Goal: Task Accomplishment & Management: Use online tool/utility

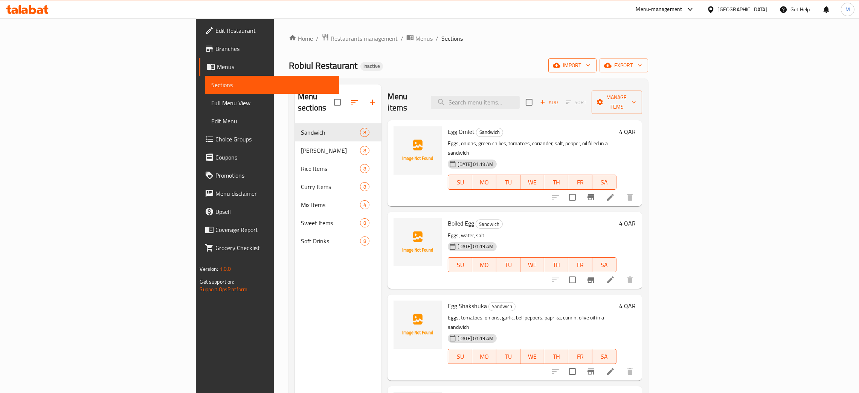
click at [561, 64] on icon "button" at bounding box center [557, 65] width 8 height 8
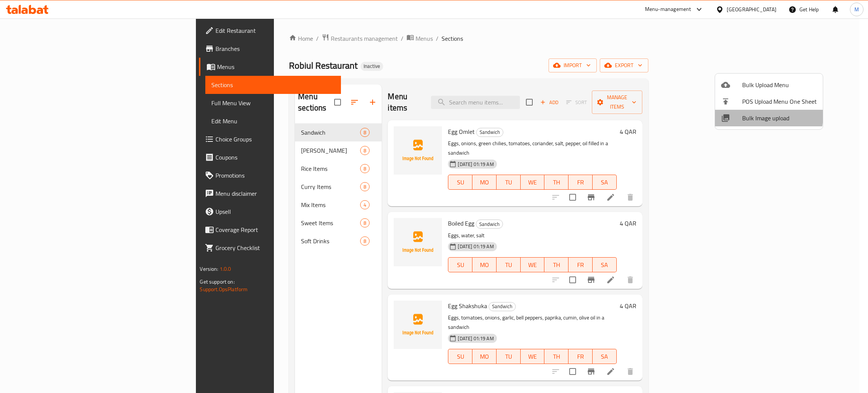
click at [753, 115] on span "Bulk Image upload" at bounding box center [779, 117] width 75 height 9
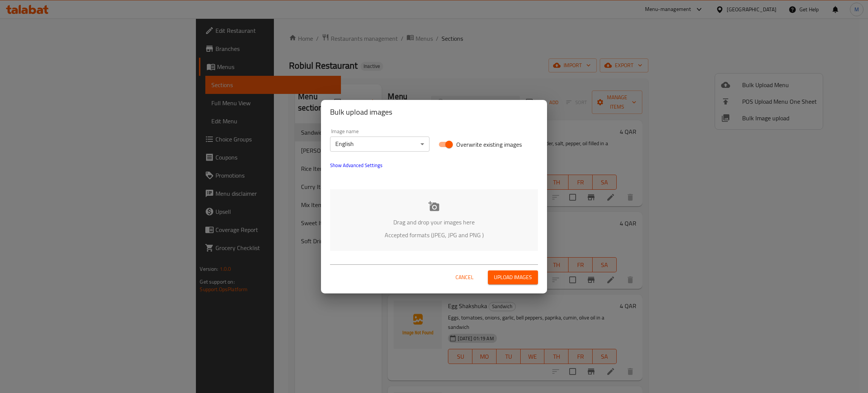
click at [433, 209] on icon at bounding box center [433, 206] width 11 height 10
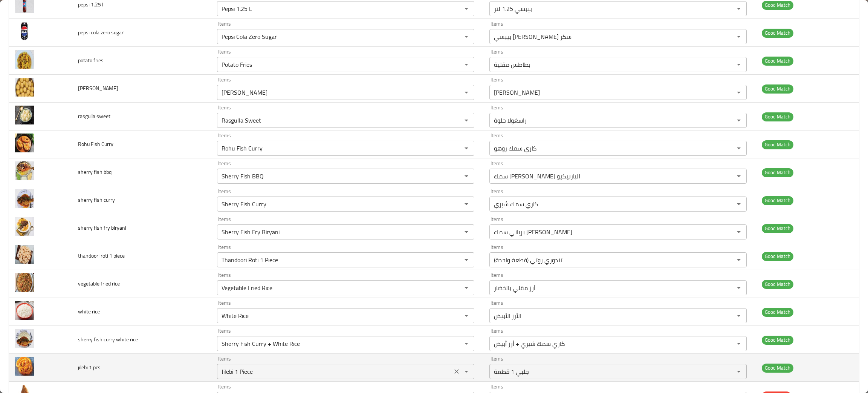
scroll to position [1017, 0]
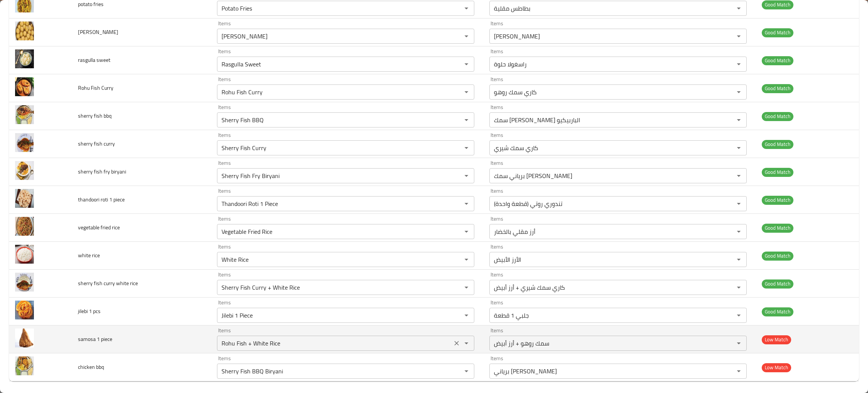
click at [453, 347] on icon "Clear" at bounding box center [457, 343] width 8 height 8
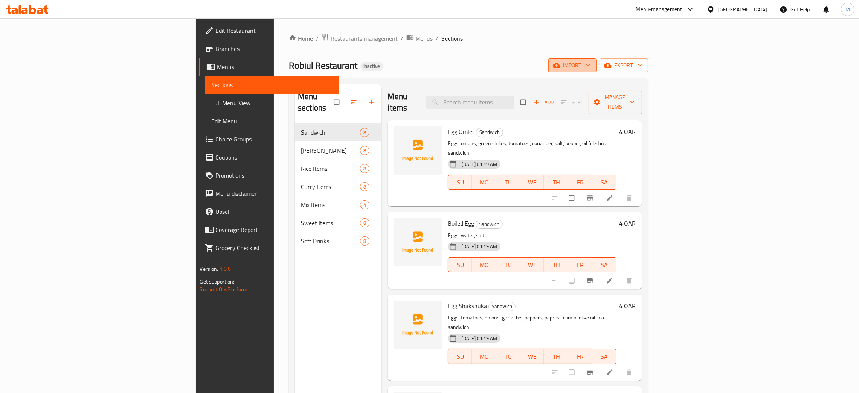
click at [591, 65] on span "import" at bounding box center [573, 65] width 36 height 9
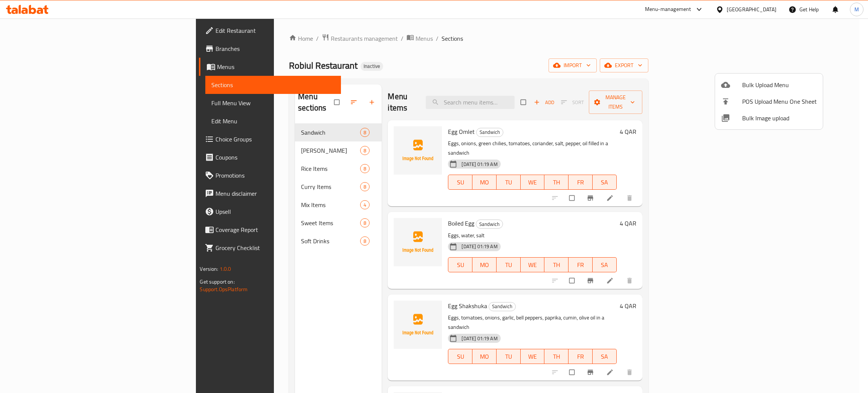
click at [756, 114] on span "Bulk Image upload" at bounding box center [779, 117] width 75 height 9
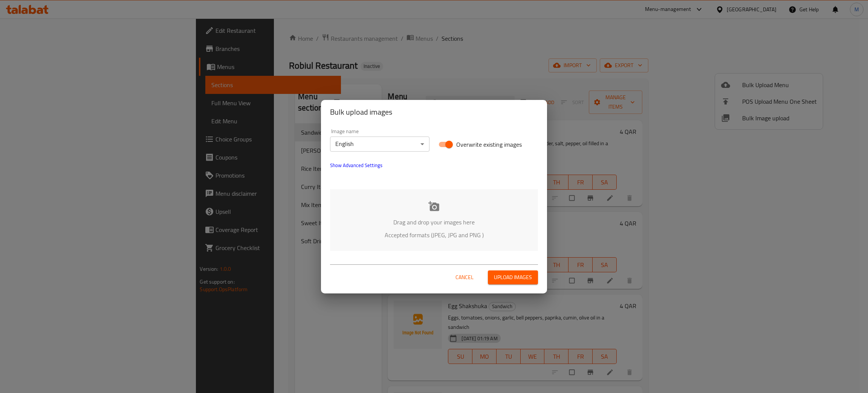
click at [412, 220] on p "Drag and drop your images here" at bounding box center [433, 221] width 185 height 9
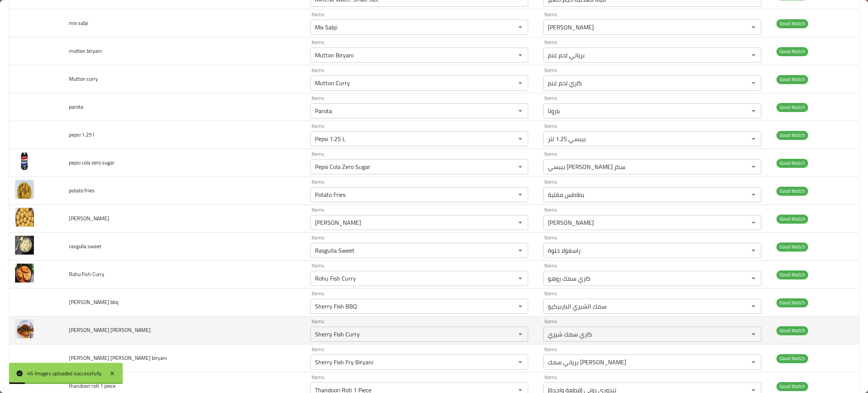
scroll to position [1023, 0]
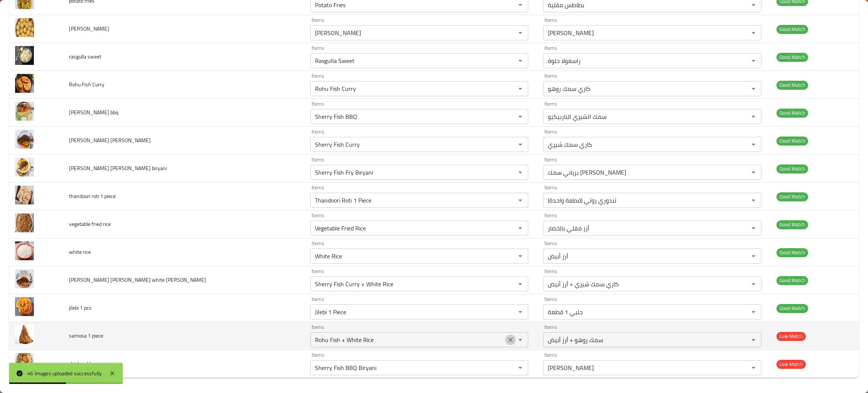
click at [507, 341] on icon "Clear" at bounding box center [511, 340] width 8 height 8
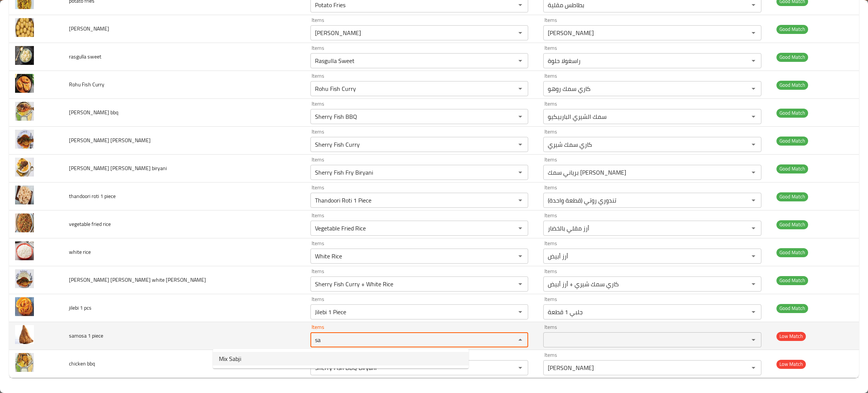
type piece "sa"
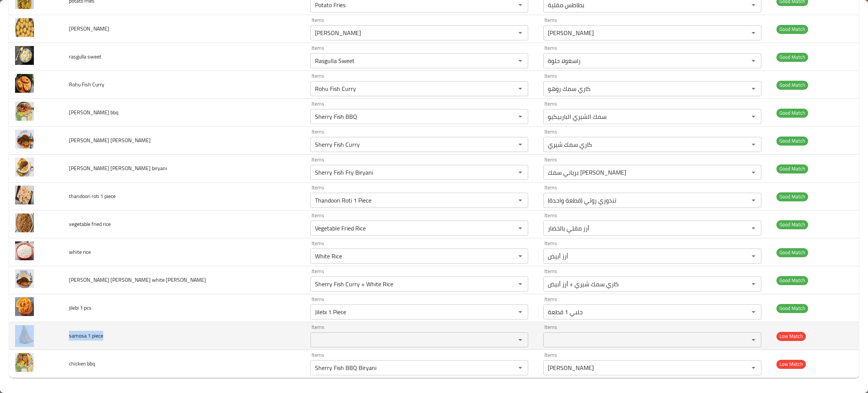
drag, startPoint x: 119, startPoint y: 333, endPoint x: 58, endPoint y: 342, distance: 61.3
click at [58, 342] on tr "samosa 1 piece Items Items Items Items Low Match" at bounding box center [434, 336] width 850 height 28
copy tr "samosa 1 piece"
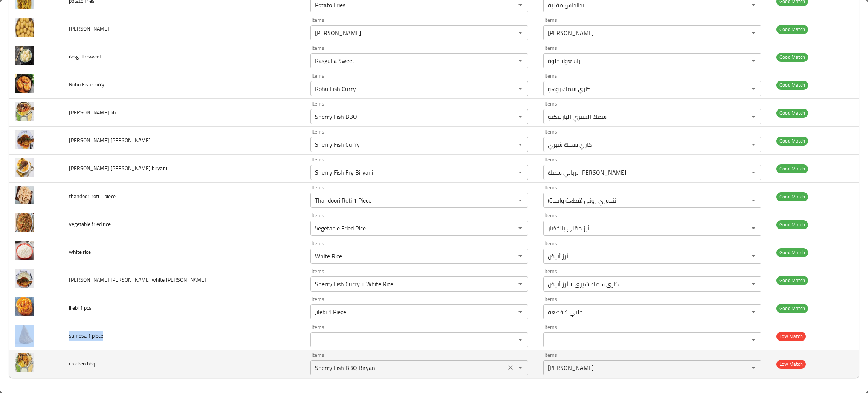
click at [509, 368] on icon "Clear" at bounding box center [511, 367] width 5 height 5
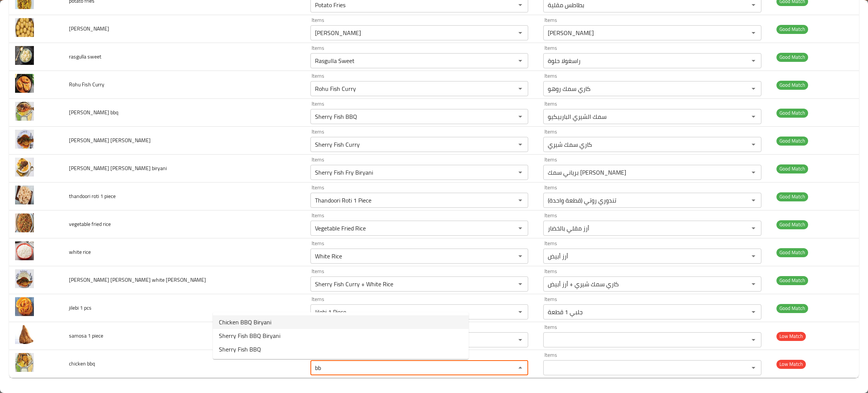
click at [261, 323] on span "Chicken BBQ Biryani" at bounding box center [245, 321] width 52 height 9
type bbq "Chicken BBQ Biryani"
type bbq-ar "برياني دجاج باربيكيو"
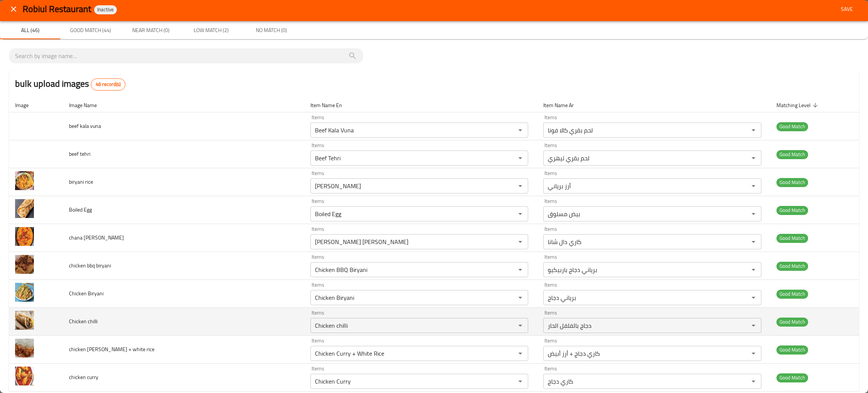
scroll to position [0, 0]
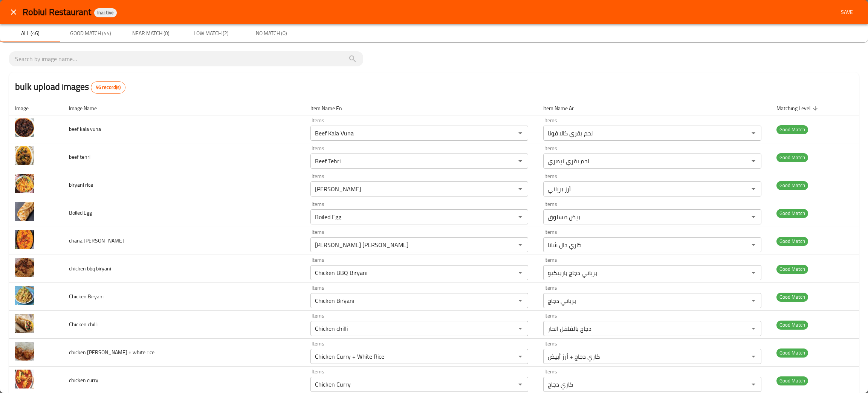
type bbq "Chicken BBQ Biryani"
click at [839, 11] on span "Save" at bounding box center [847, 12] width 18 height 9
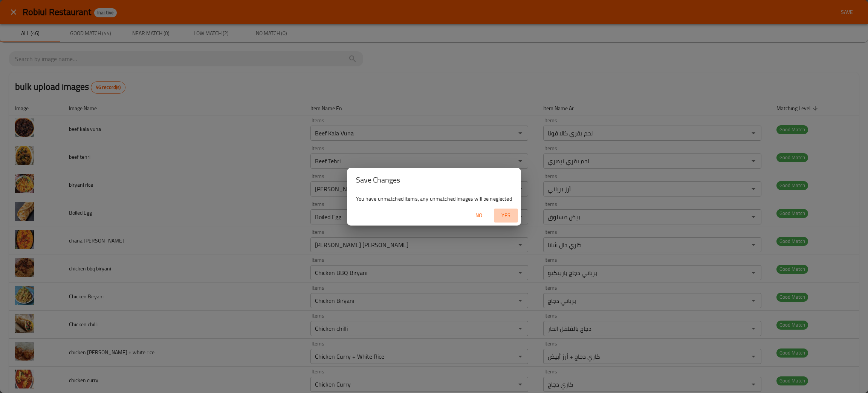
click at [501, 218] on span "Yes" at bounding box center [506, 215] width 18 height 9
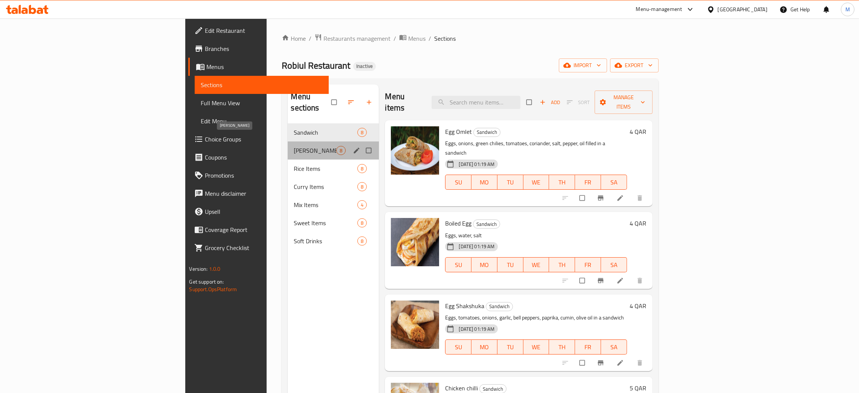
click at [294, 146] on span "Biryani Rice" at bounding box center [315, 150] width 43 height 9
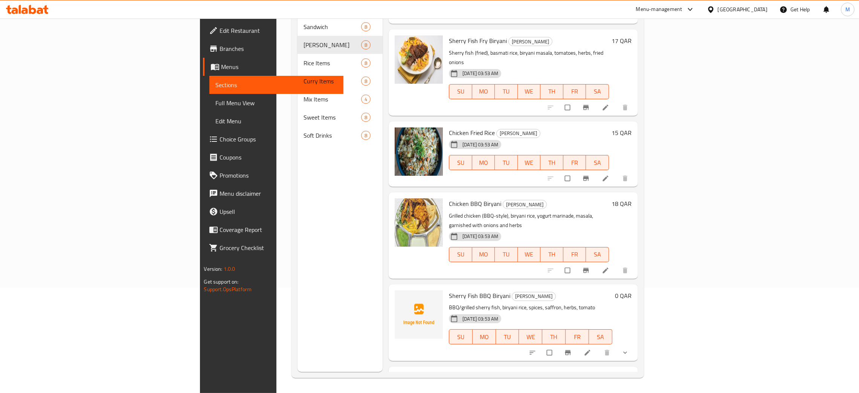
scroll to position [272, 0]
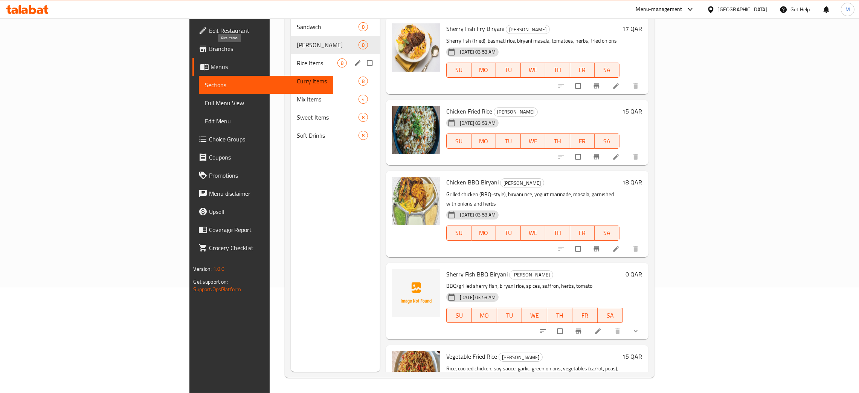
click at [297, 58] on span "Rice Items" at bounding box center [317, 62] width 41 height 9
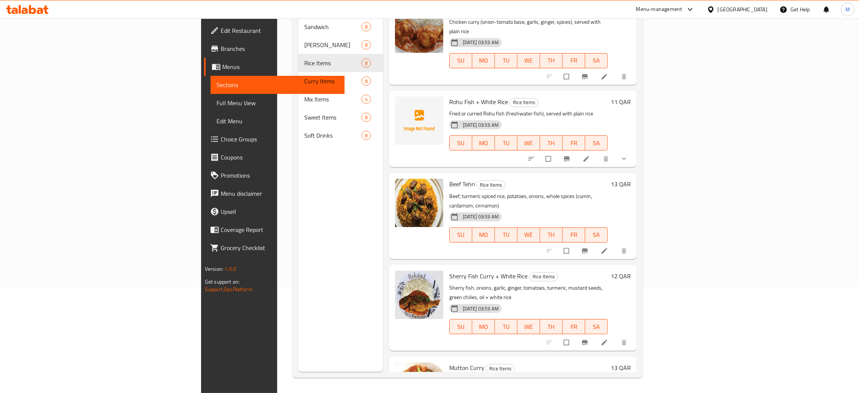
scroll to position [284, 0]
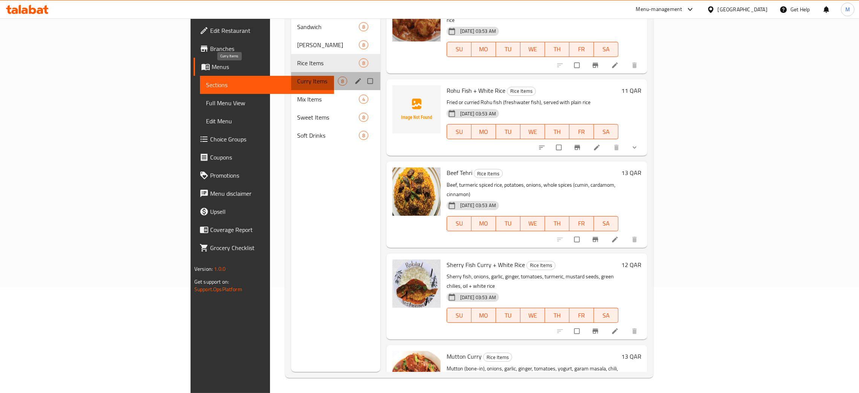
click at [297, 76] on span "Curry Items" at bounding box center [317, 80] width 40 height 9
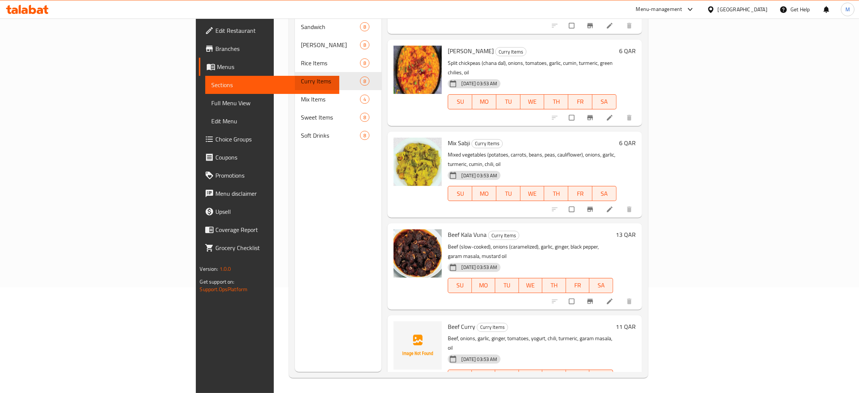
scroll to position [284, 0]
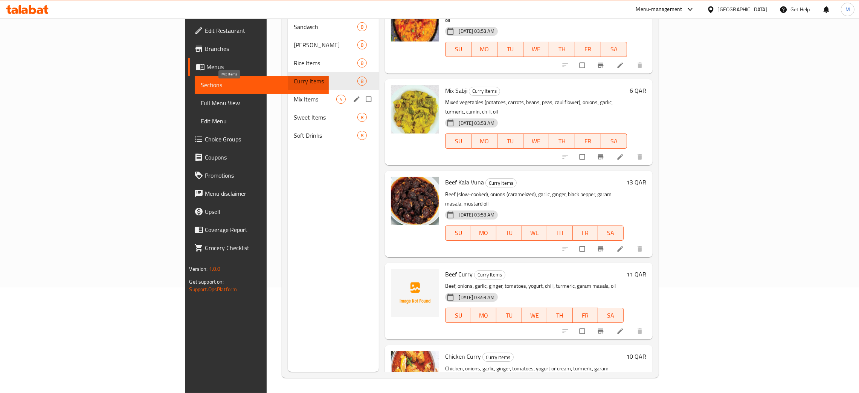
click at [294, 95] on span "Mix Items" at bounding box center [315, 99] width 43 height 9
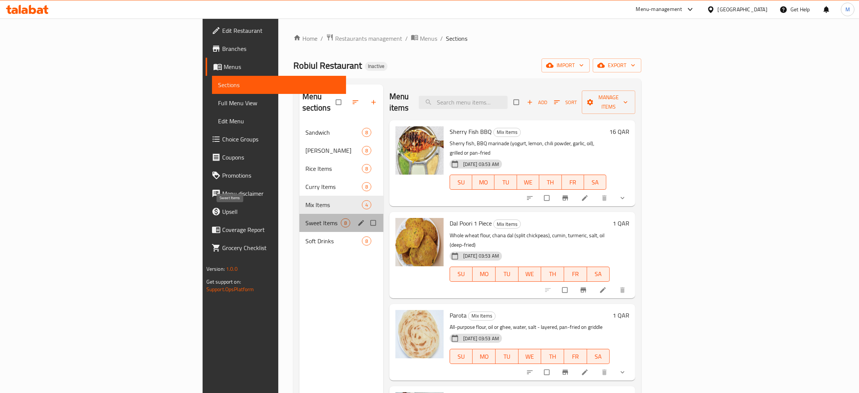
click at [306, 218] on span "Sweet Items" at bounding box center [323, 222] width 35 height 9
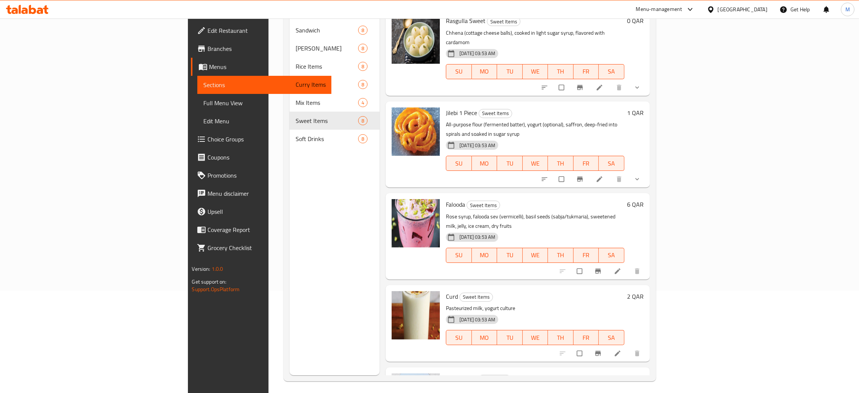
scroll to position [106, 0]
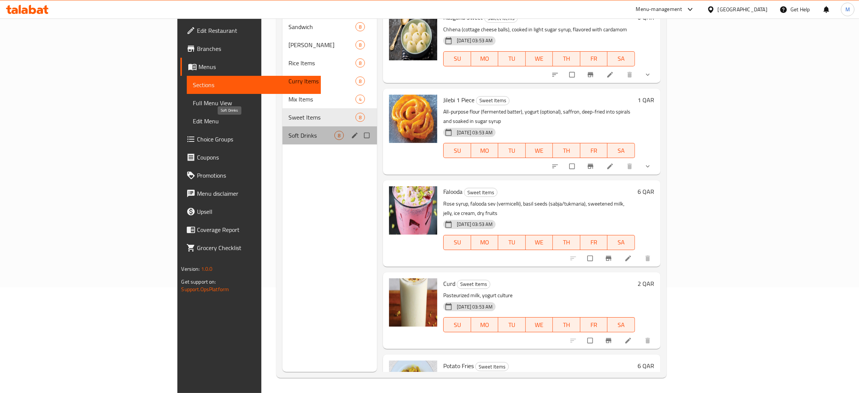
click at [289, 131] on span "Soft Drinks" at bounding box center [312, 135] width 46 height 9
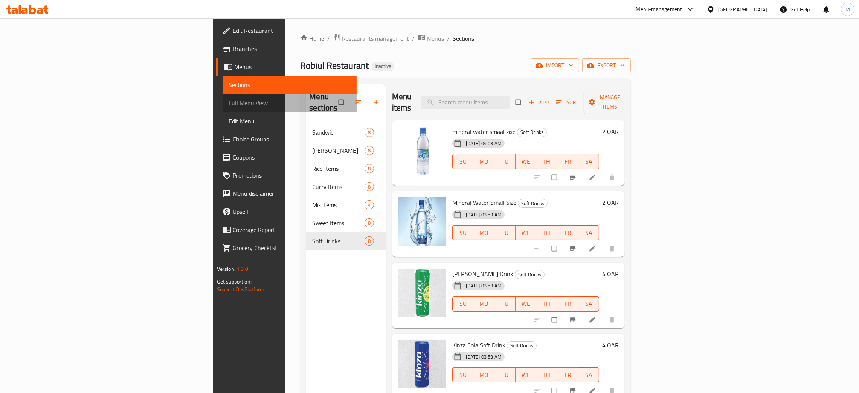
click at [229, 98] on span "Full Menu View" at bounding box center [290, 102] width 122 height 9
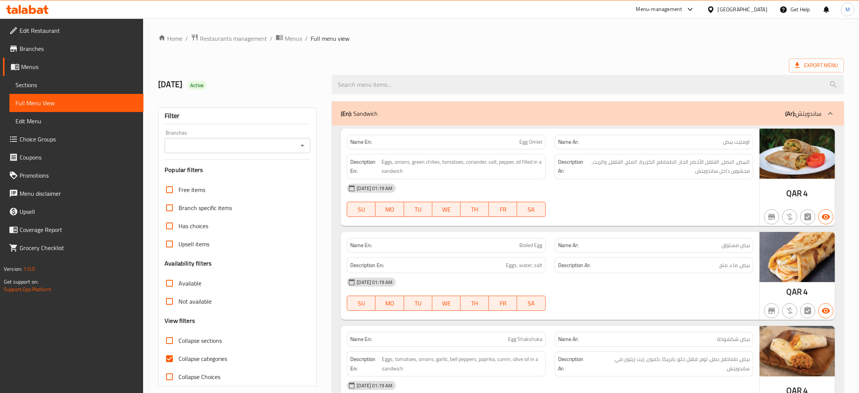
drag, startPoint x: 67, startPoint y: 133, endPoint x: 478, endPoint y: 43, distance: 420.0
click at [478, 43] on ol "Home / Restaurants management / Menus / Full menu view" at bounding box center [501, 39] width 686 height 10
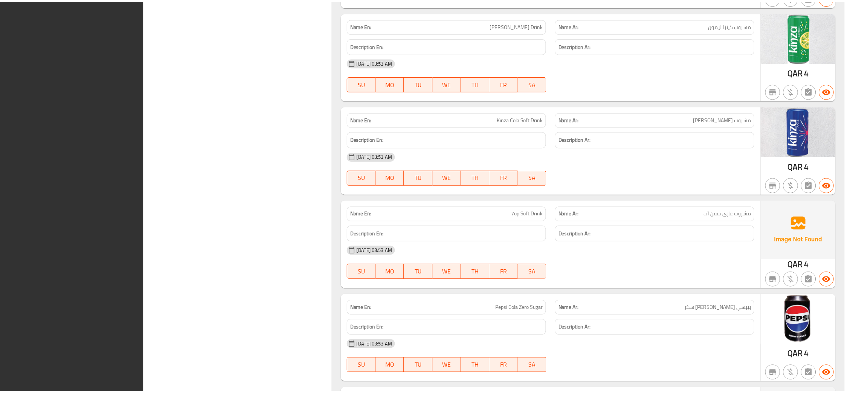
scroll to position [5909, 0]
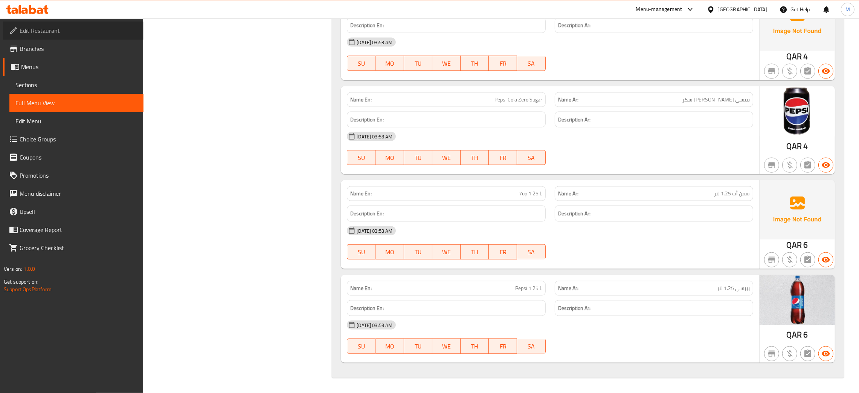
click at [49, 34] on span "Edit Restaurant" at bounding box center [79, 30] width 118 height 9
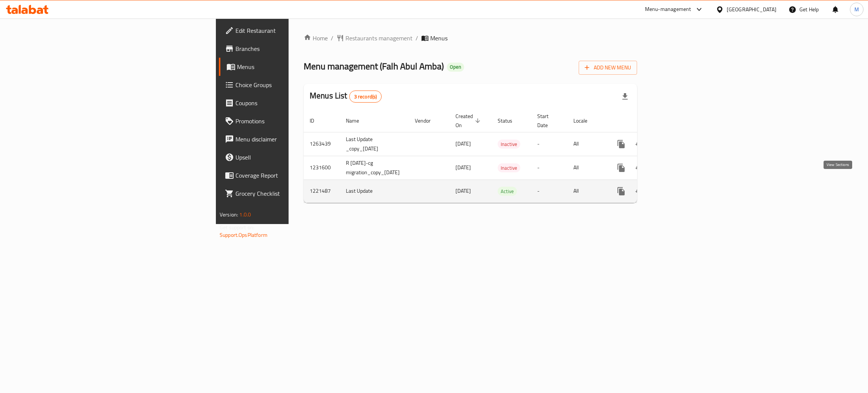
click at [680, 186] on icon "enhanced table" at bounding box center [675, 190] width 9 height 9
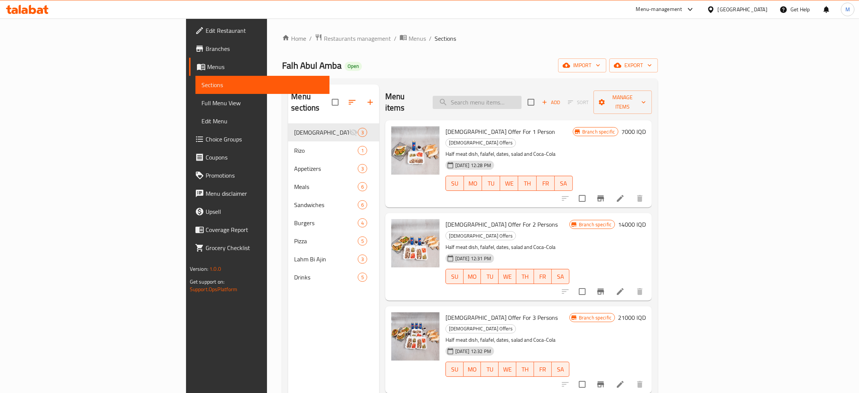
click at [522, 96] on input "search" at bounding box center [477, 102] width 89 height 13
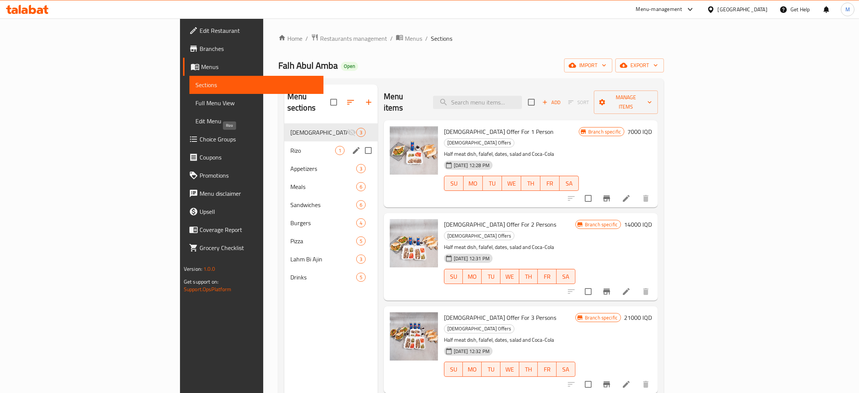
click at [290, 146] on span "Rizo" at bounding box center [312, 150] width 45 height 9
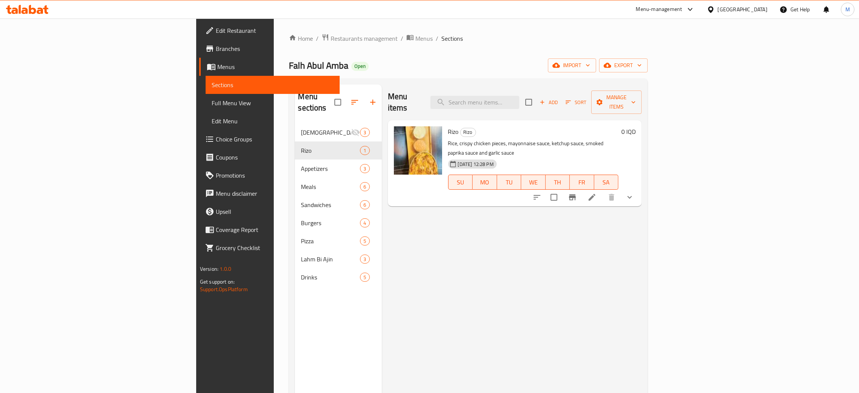
click at [426, 35] on ol "Home / Restaurants management / Menus / Sections" at bounding box center [468, 39] width 359 height 10
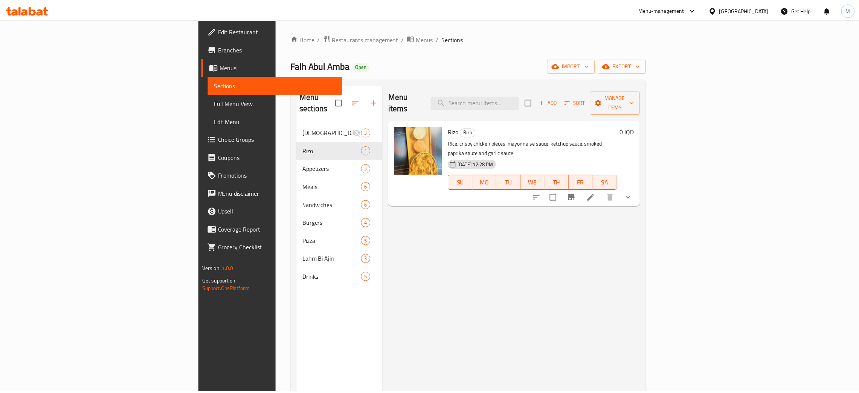
scroll to position [106, 0]
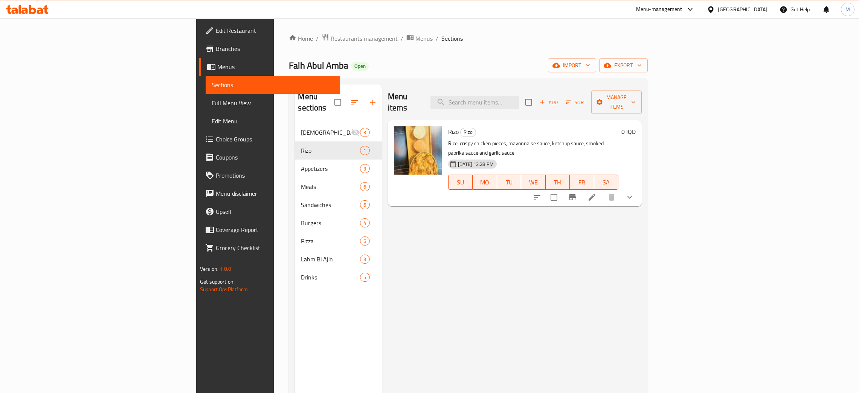
scroll to position [106, 0]
